Goal: Task Accomplishment & Management: Complete application form

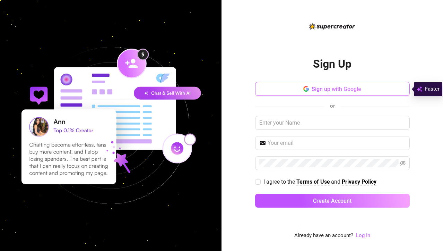
click at [316, 86] on span "Sign up with Google" at bounding box center [337, 89] width 50 height 7
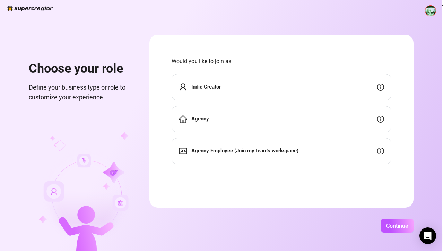
click at [279, 85] on div "Indie Creator" at bounding box center [282, 87] width 220 height 26
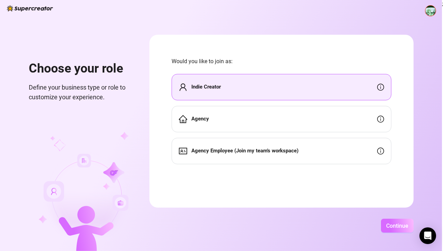
click at [408, 224] on span "Continue" at bounding box center [397, 225] width 22 height 7
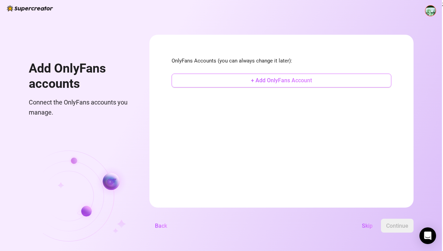
click at [312, 81] on span "+ Add OnlyFans Account" at bounding box center [281, 80] width 61 height 7
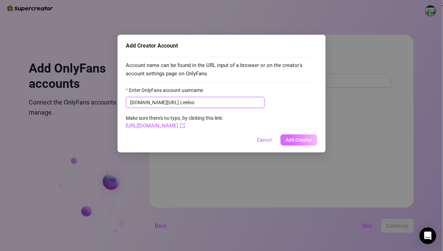
type input "Leeloo"
click at [298, 138] on span "Add Creator" at bounding box center [299, 140] width 26 height 6
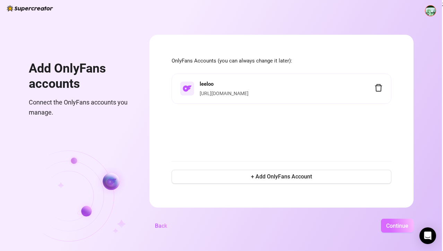
click at [408, 224] on span "Continue" at bounding box center [397, 225] width 22 height 7
